Goal: Information Seeking & Learning: Check status

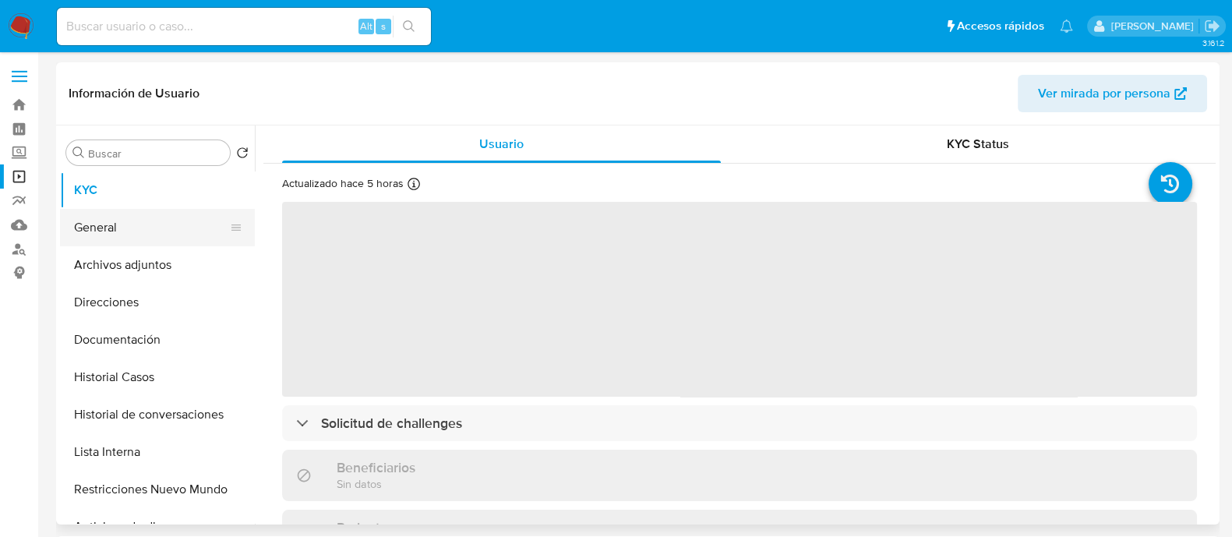
select select "10"
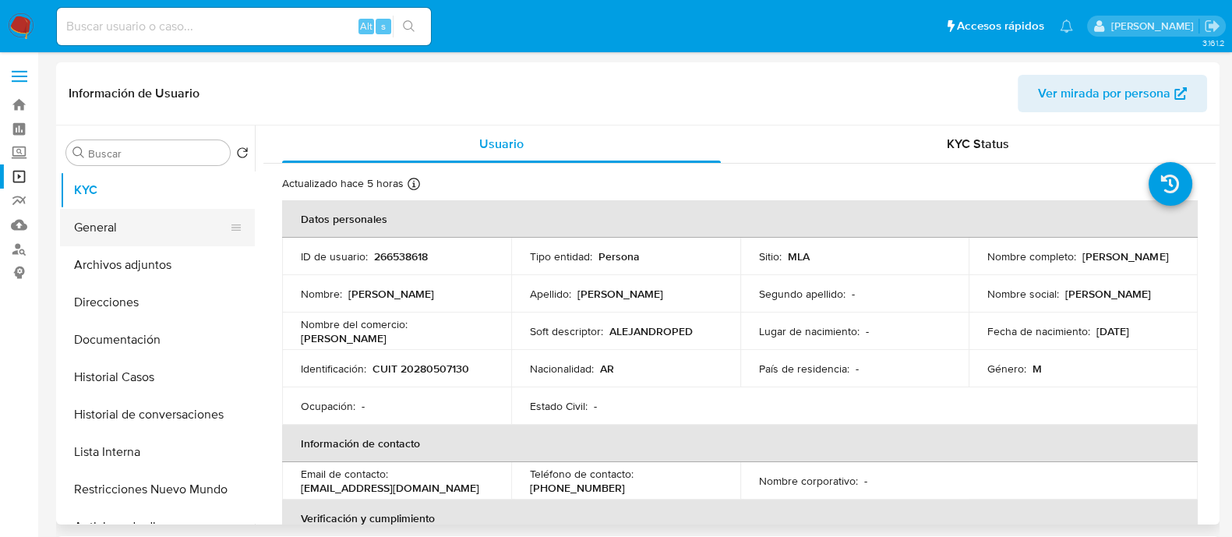
click at [166, 231] on button "General" at bounding box center [151, 227] width 182 height 37
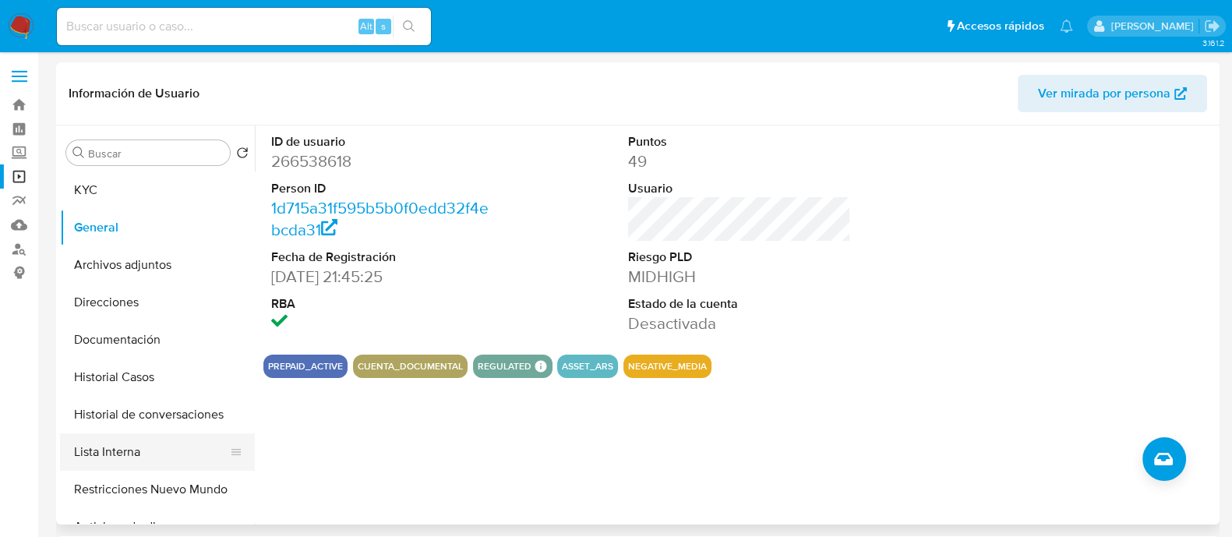
click at [168, 447] on button "Lista Interna" at bounding box center [151, 451] width 182 height 37
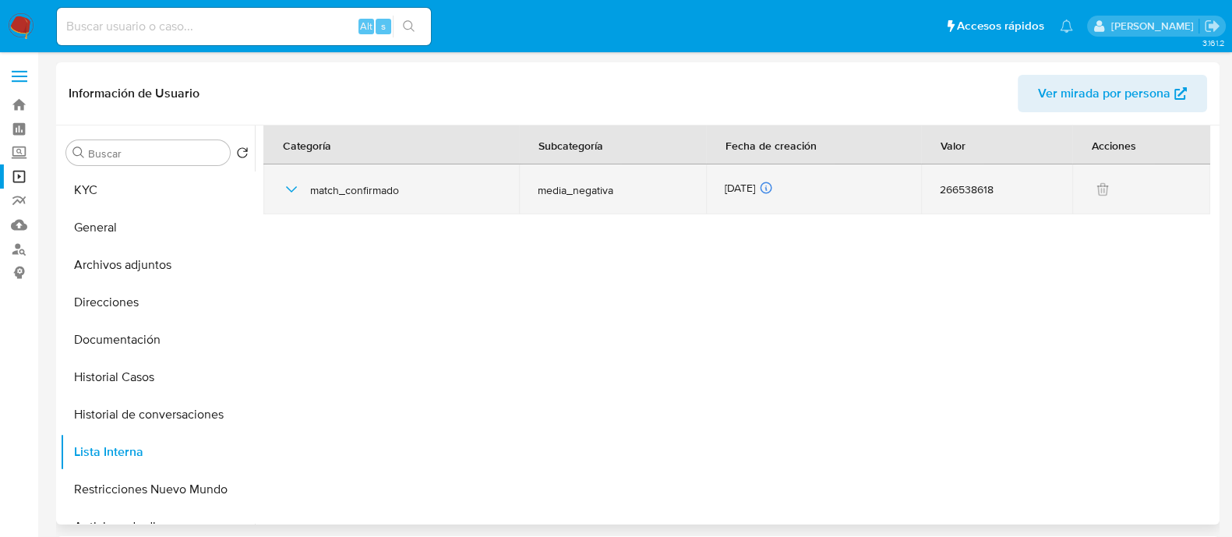
click at [295, 188] on icon "button" at bounding box center [291, 189] width 11 height 6
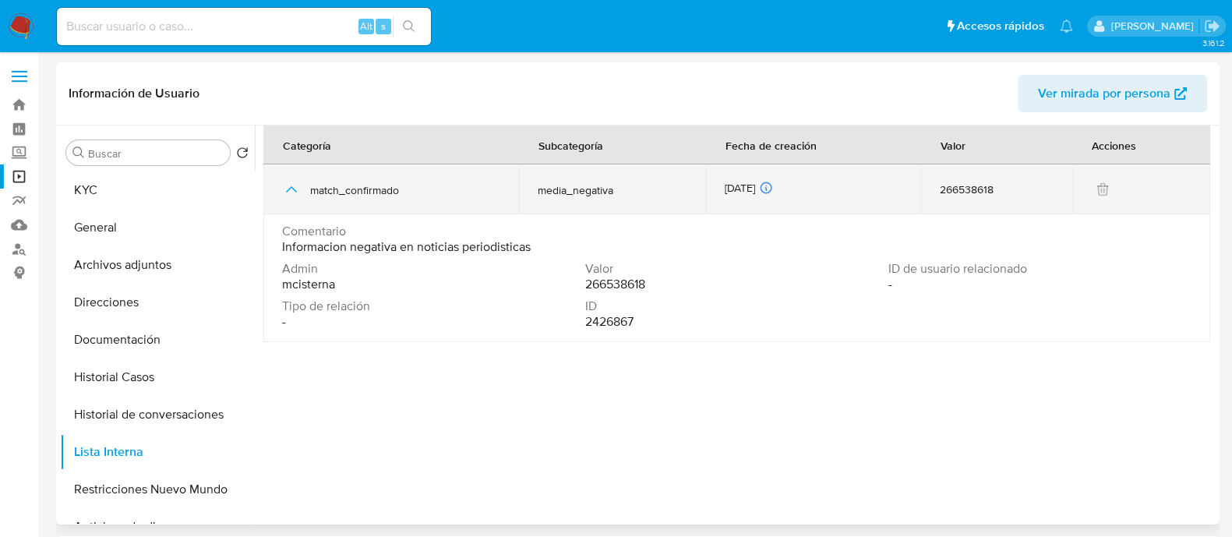
click at [295, 188] on icon "button" at bounding box center [291, 189] width 19 height 19
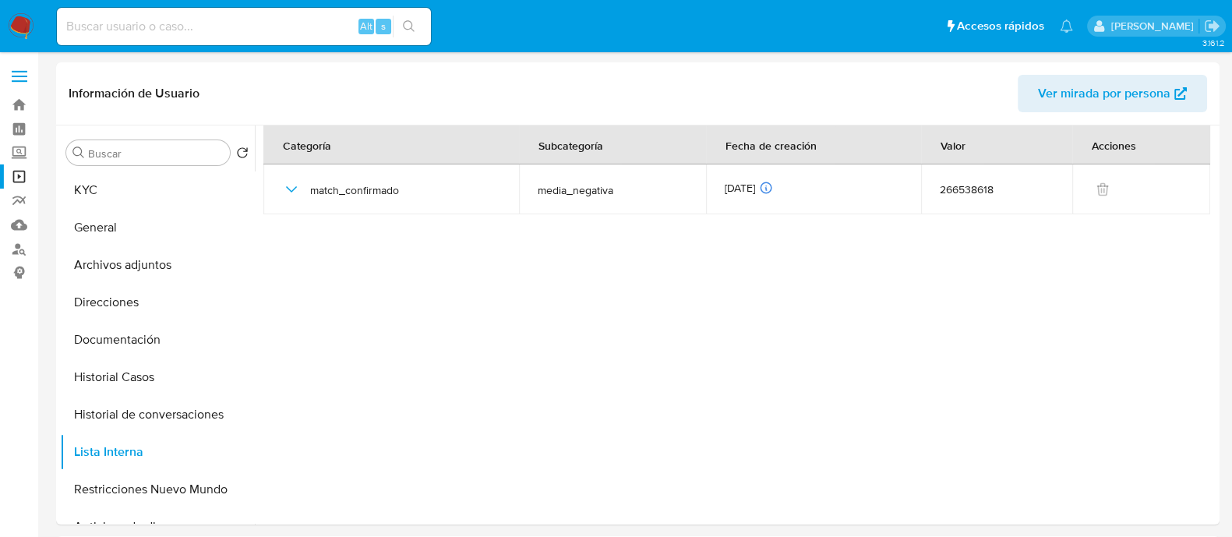
click at [140, 17] on input at bounding box center [244, 26] width 374 height 20
paste input "7UpiL0VBLj3vGOJHwVASVkOY"
type input "7UpiL0VBLj3vGOJHwVASVkOY"
click at [403, 25] on icon "search-icon" at bounding box center [409, 26] width 12 height 12
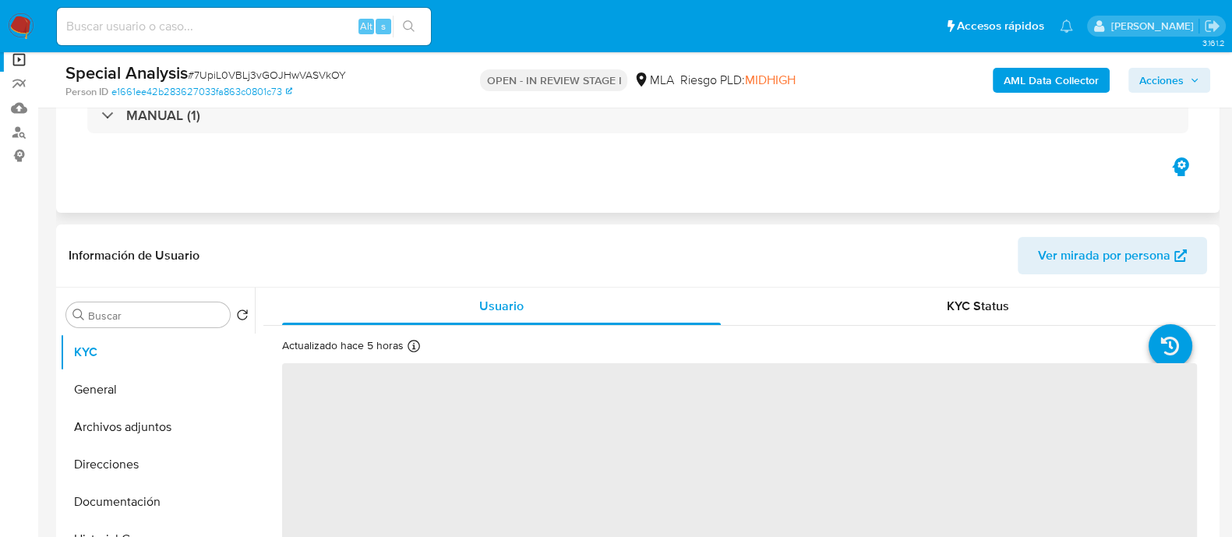
scroll to position [292, 0]
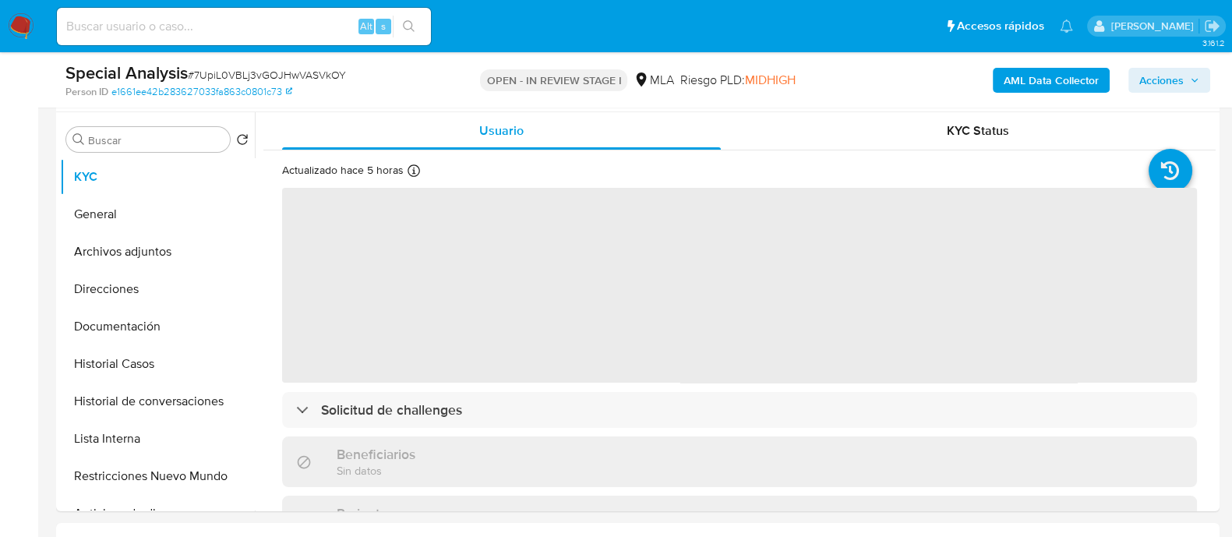
select select "10"
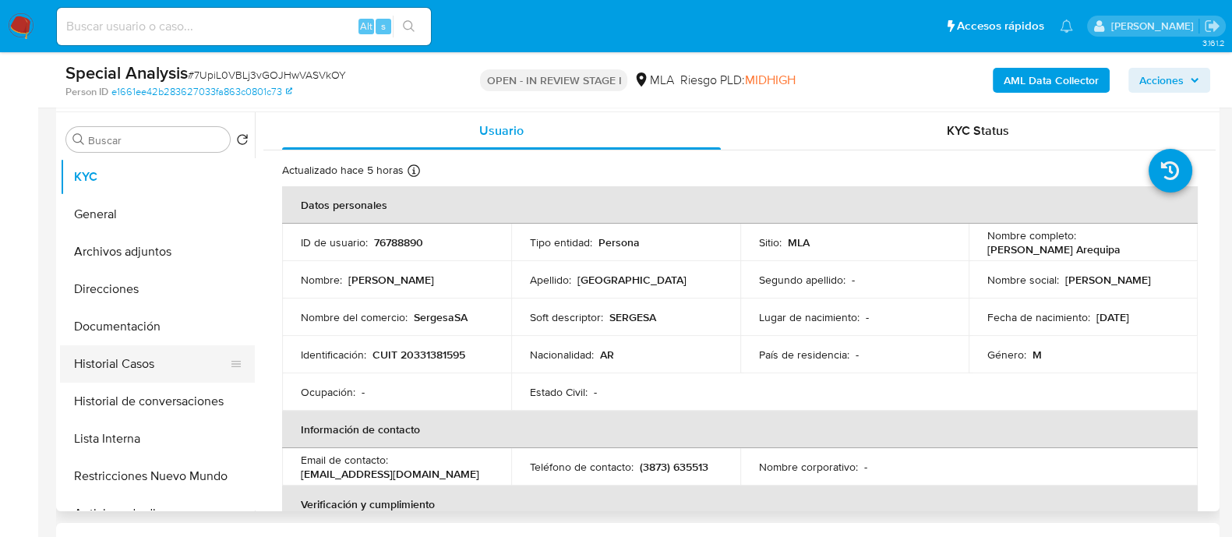
click at [129, 380] on button "Historial Casos" at bounding box center [151, 363] width 182 height 37
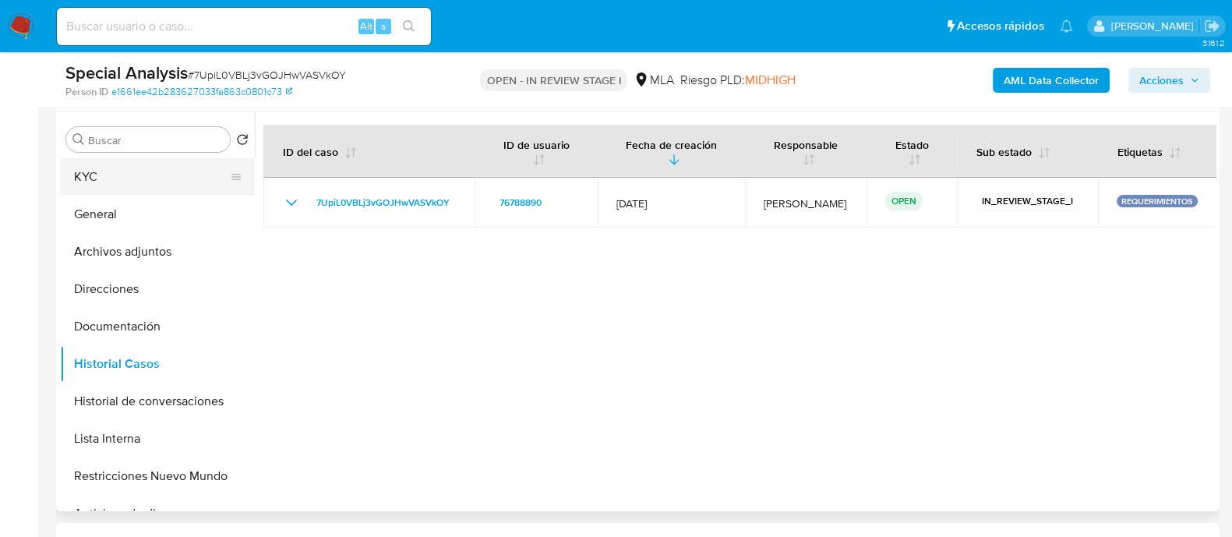
click at [149, 175] on button "KYC" at bounding box center [151, 176] width 182 height 37
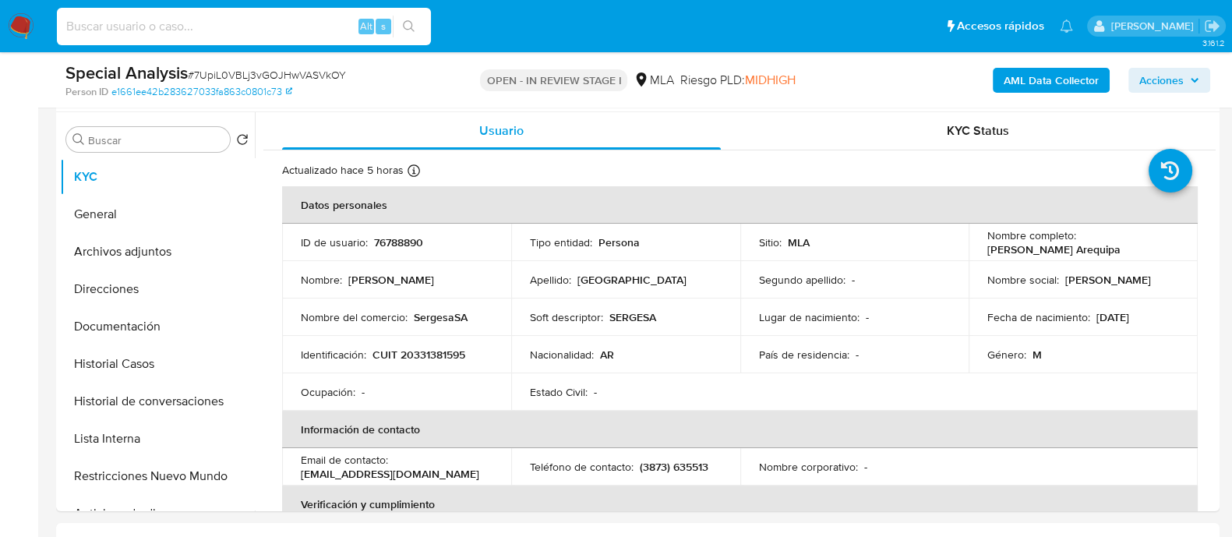
click at [337, 23] on input at bounding box center [244, 26] width 374 height 20
paste input "24SjkFe1ZlEJvIeTHULFKJHf"
type input "24SjkFe1ZlEJvIeTHULFKJHf"
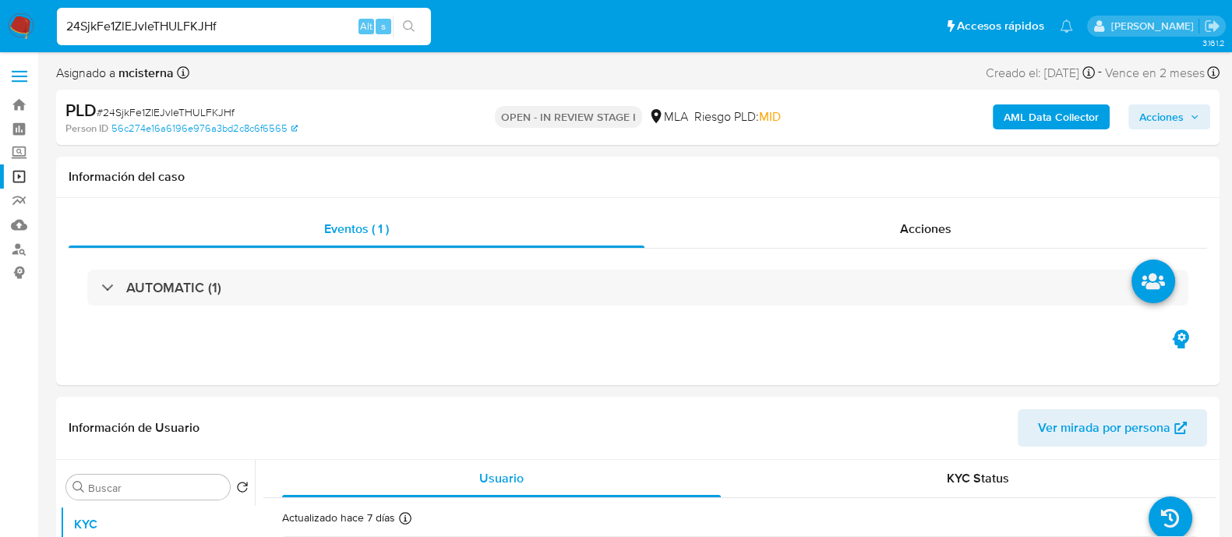
select select "10"
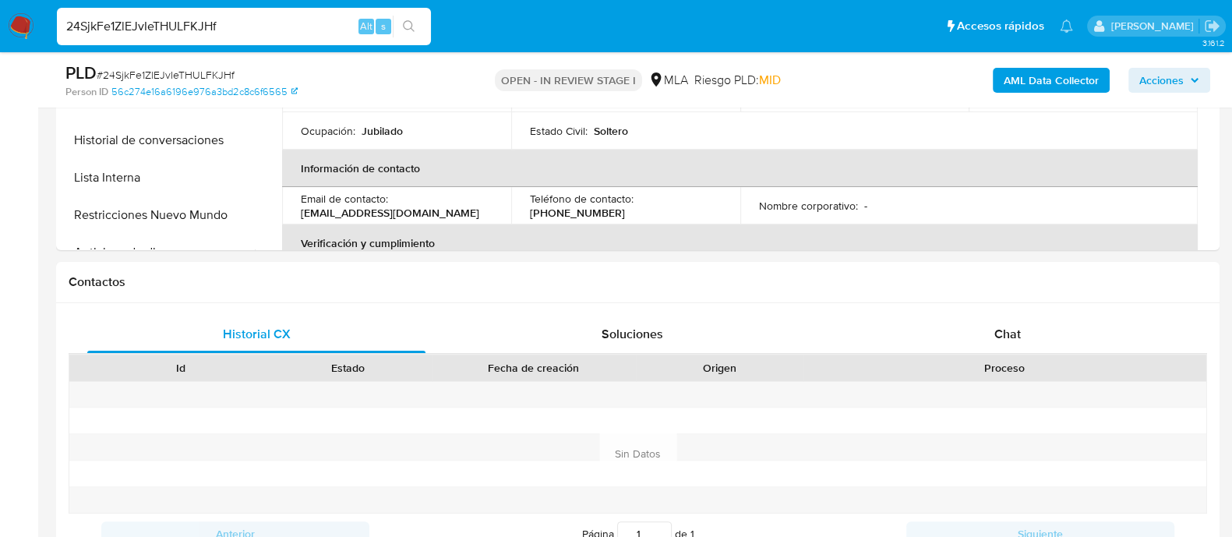
scroll to position [681, 0]
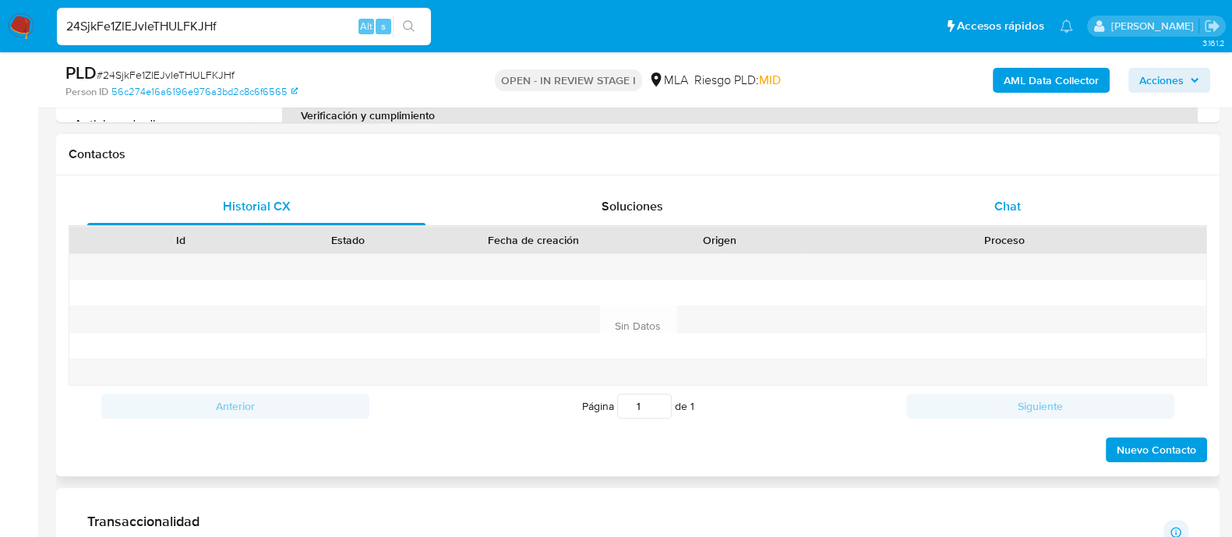
click at [1025, 192] on div "Chat" at bounding box center [1007, 206] width 338 height 37
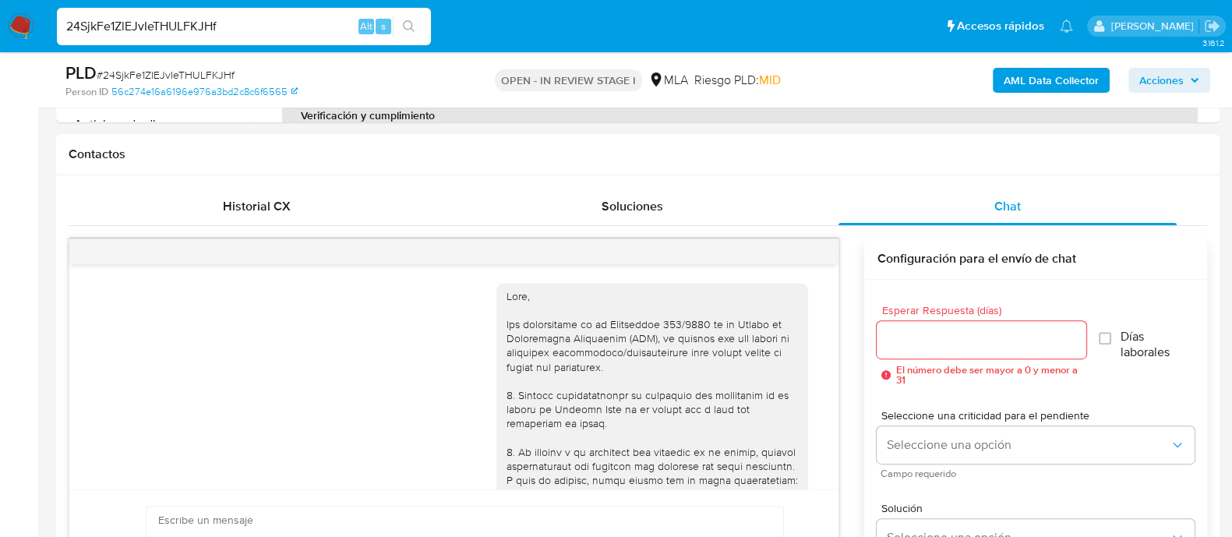
scroll to position [1000, 0]
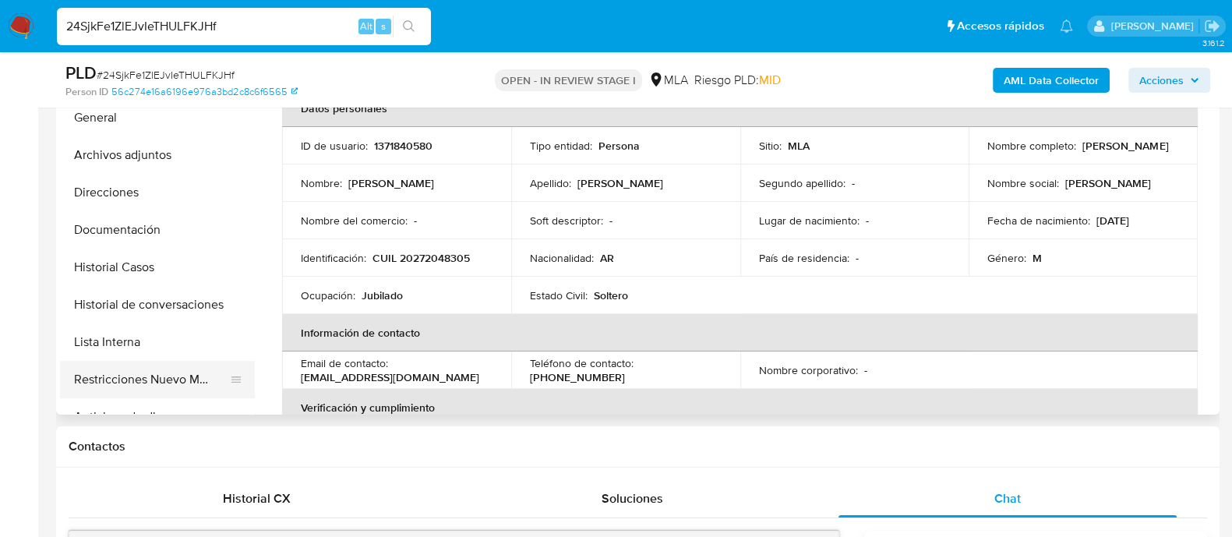
click at [219, 368] on button "Restricciones Nuevo Mundo" at bounding box center [151, 379] width 182 height 37
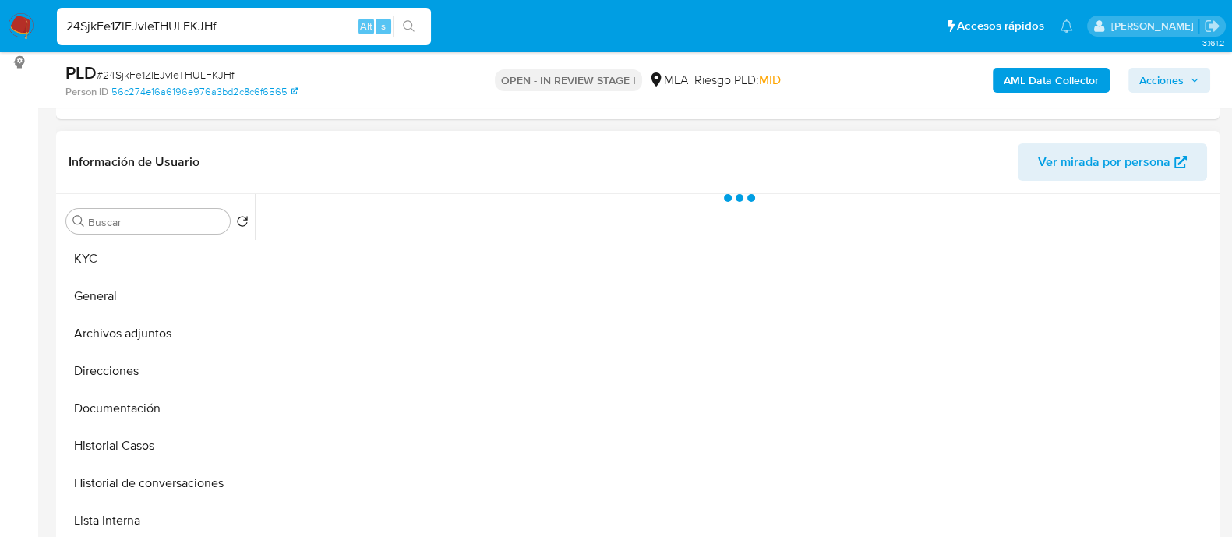
scroll to position [194, 0]
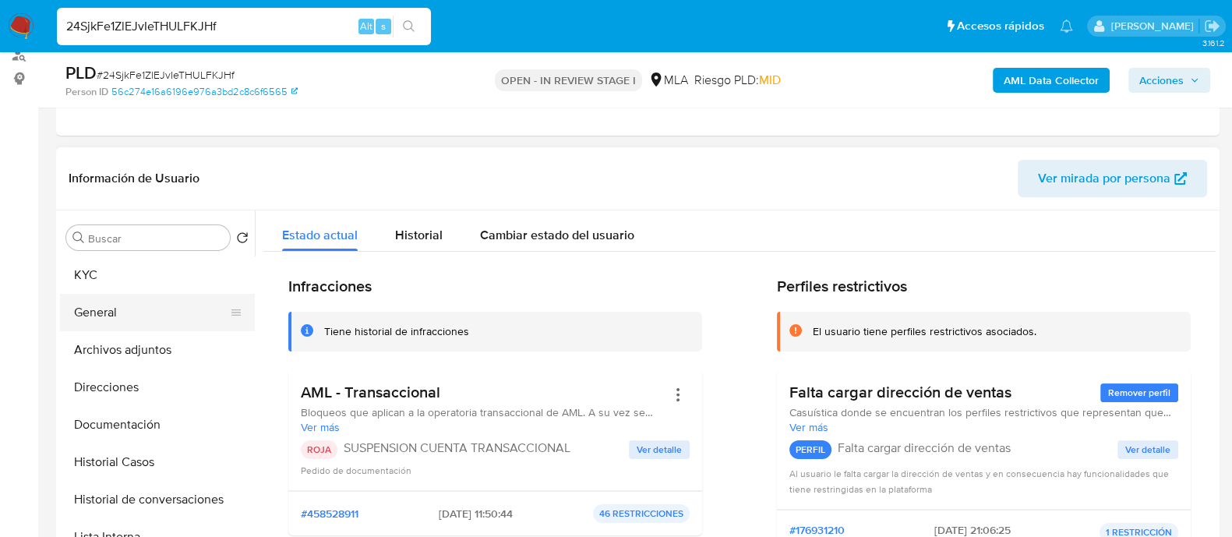
click at [153, 305] on button "General" at bounding box center [151, 312] width 182 height 37
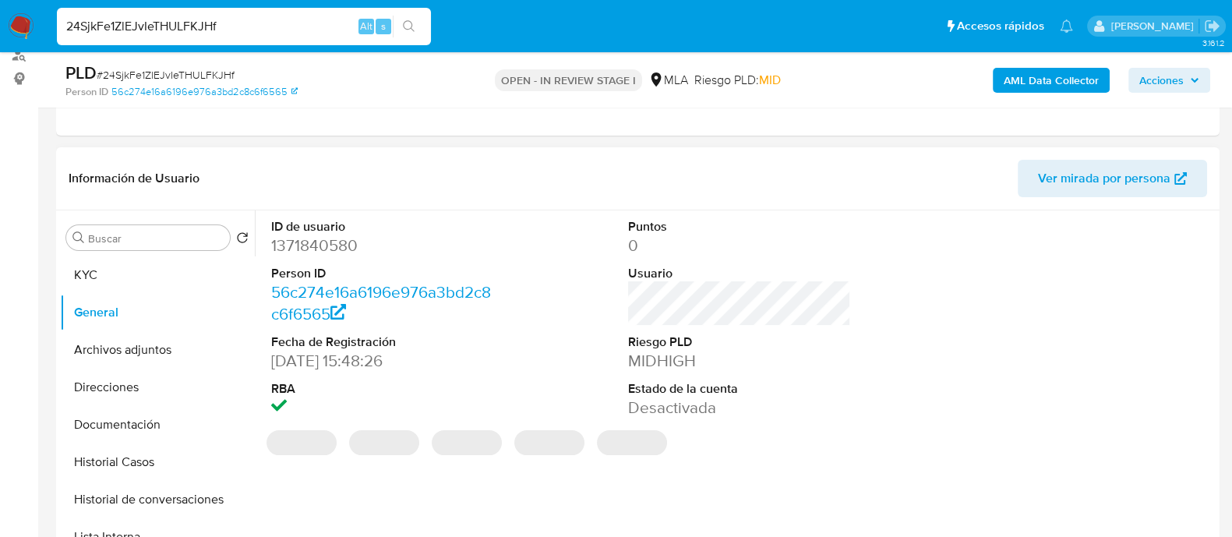
click at [311, 228] on dt "ID de usuario" at bounding box center [382, 226] width 223 height 17
click at [314, 250] on dd "1371840580" at bounding box center [382, 246] width 223 height 22
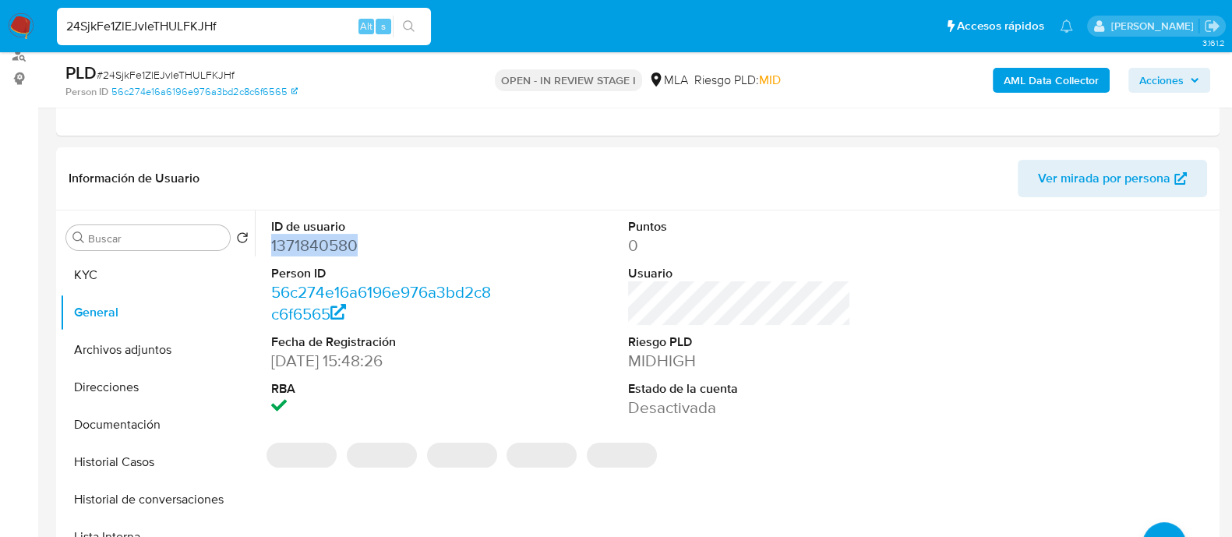
copy dd "1371840580"
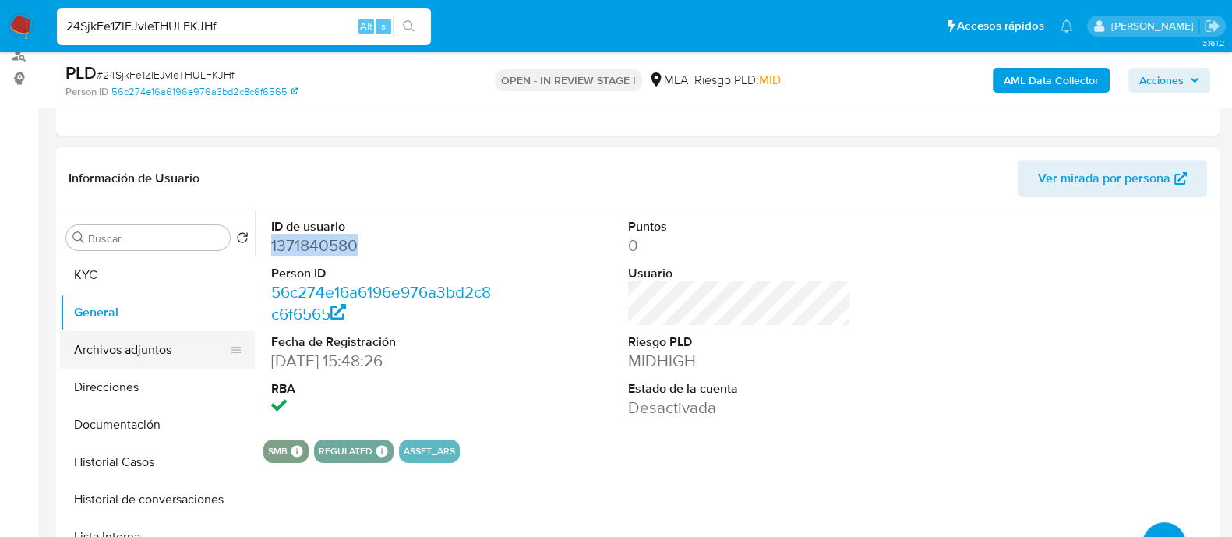
drag, startPoint x: 168, startPoint y: 351, endPoint x: 185, endPoint y: 352, distance: 17.9
click at [168, 352] on button "Archivos adjuntos" at bounding box center [151, 349] width 182 height 37
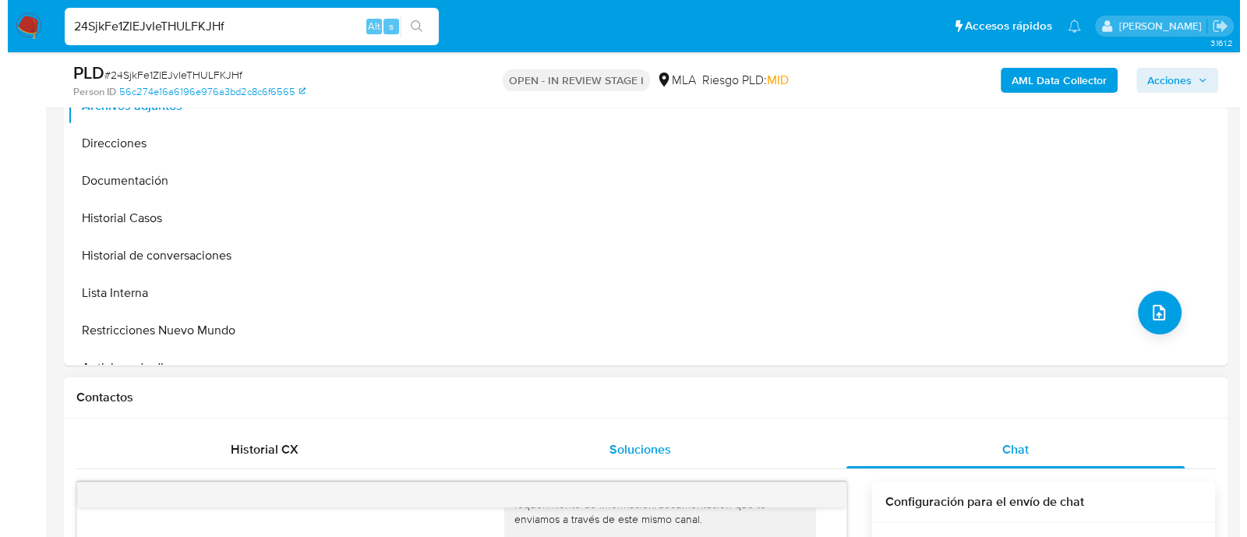
scroll to position [292, 0]
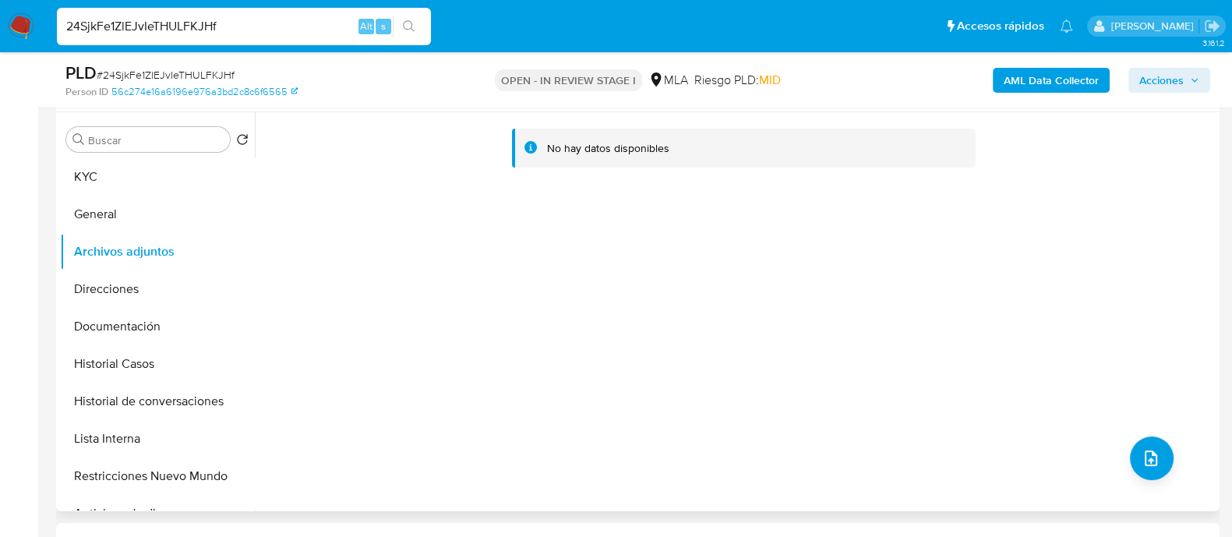
click at [1172, 230] on div "No hay datos disponibles" at bounding box center [735, 311] width 961 height 399
click at [1044, 73] on b "AML Data Collector" at bounding box center [1051, 80] width 95 height 25
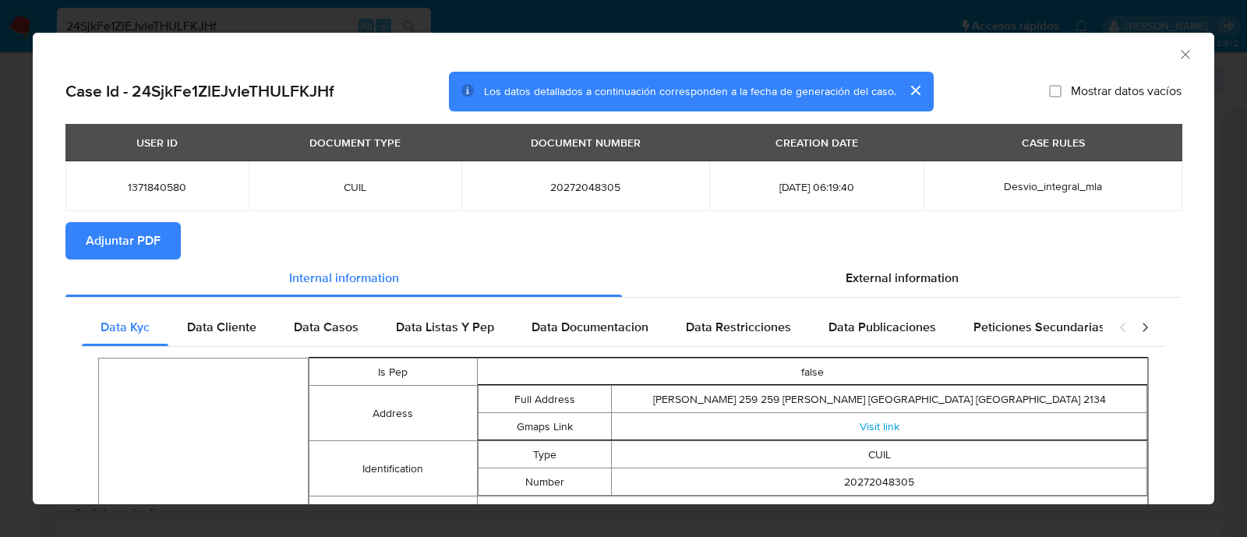
click at [121, 242] on span "Adjuntar PDF" at bounding box center [123, 241] width 75 height 34
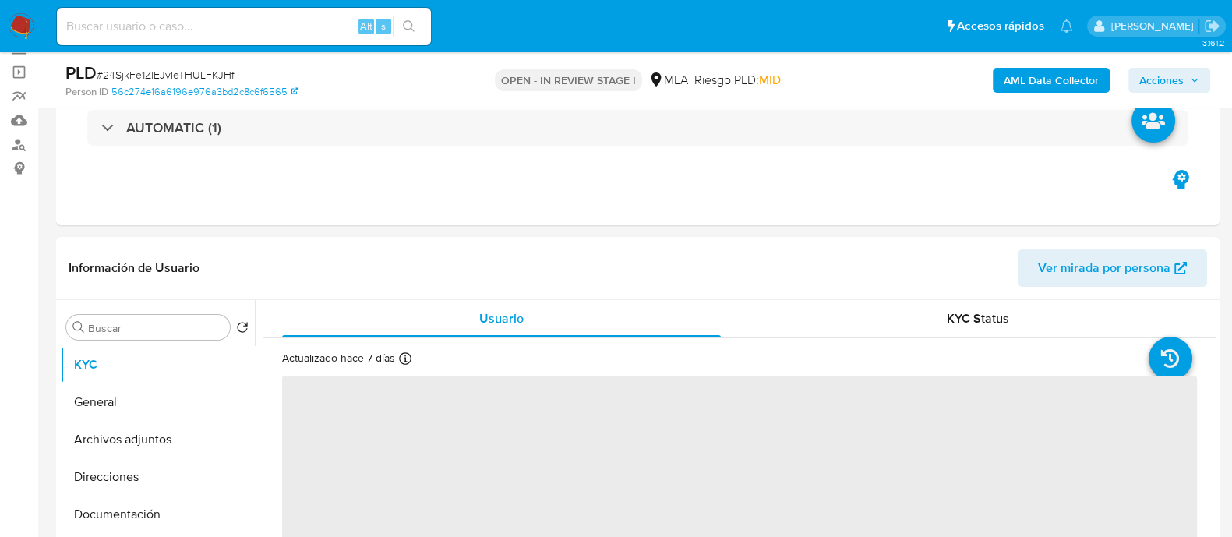
scroll to position [194, 0]
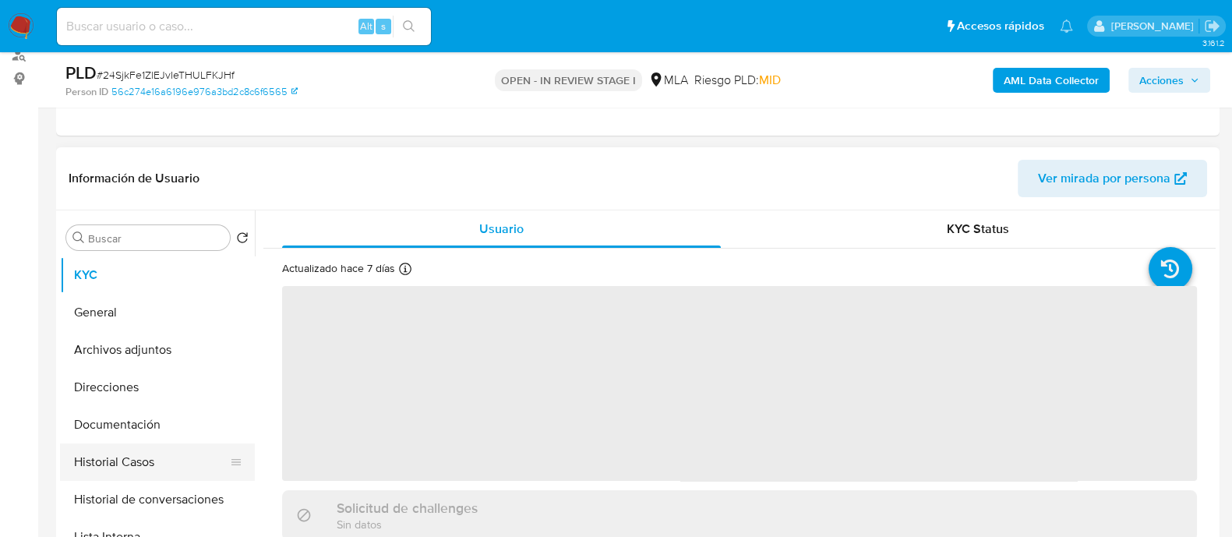
click at [214, 457] on button "Historial Casos" at bounding box center [151, 461] width 182 height 37
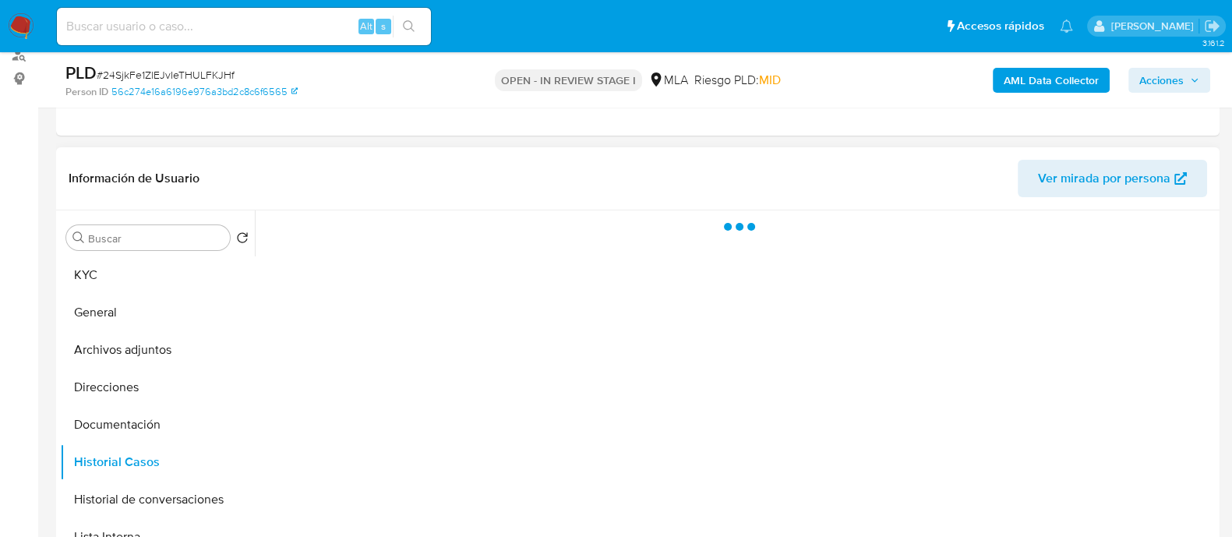
select select "10"
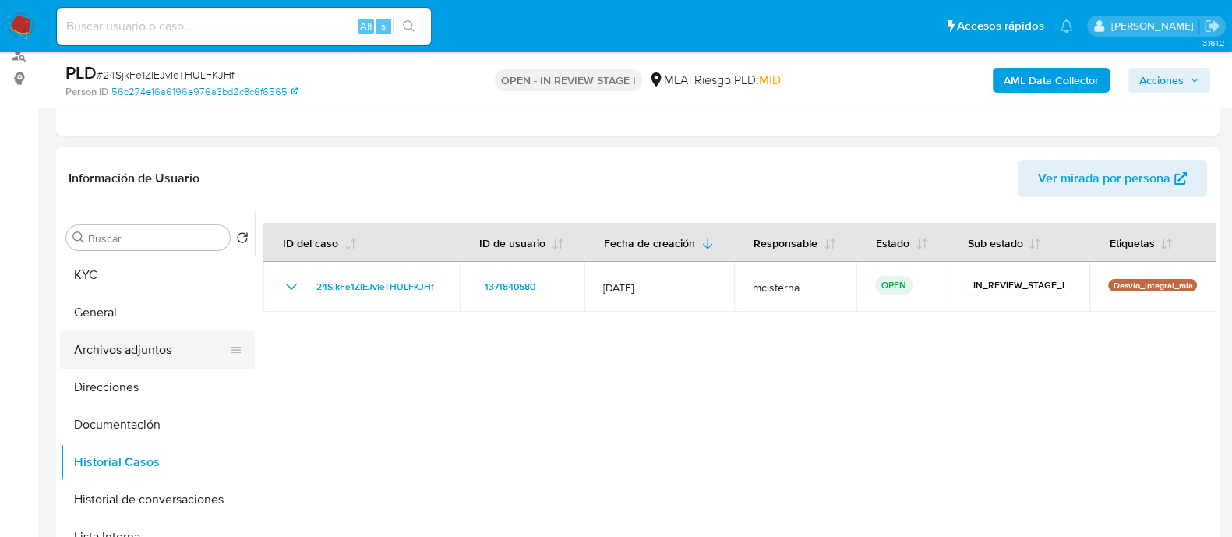
click at [191, 358] on button "Archivos adjuntos" at bounding box center [151, 349] width 182 height 37
